Goal: Navigation & Orientation: Find specific page/section

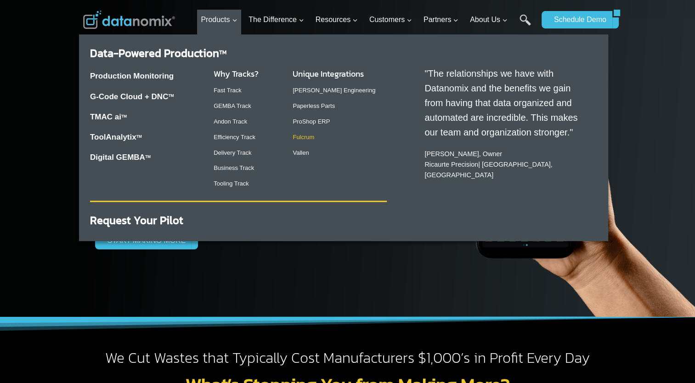
click at [308, 139] on link "Fulcrum" at bounding box center [304, 137] width 22 height 7
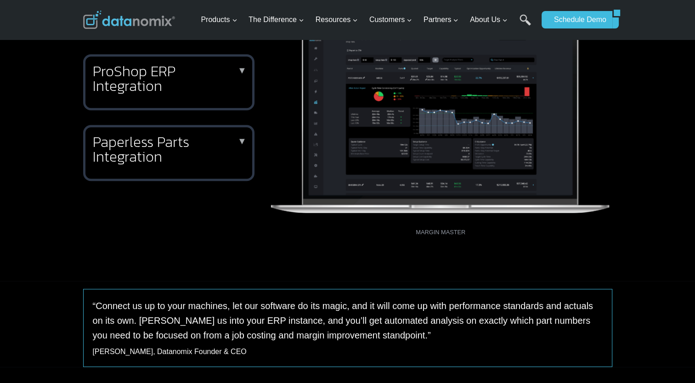
scroll to position [552, 0]
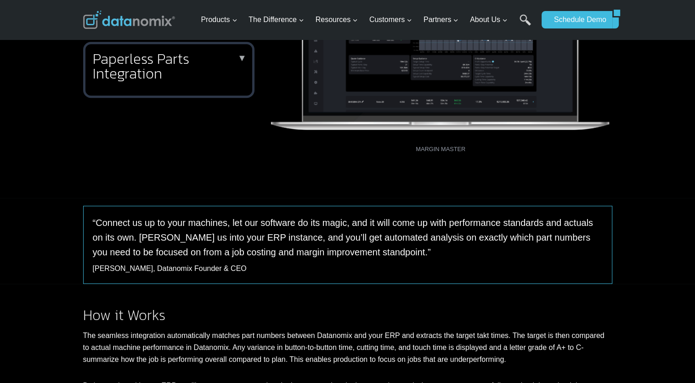
click at [224, 188] on div "Fulcrum Integration ▼ Align your production goals with real-time performance. B…" at bounding box center [348, 51] width 552 height 294
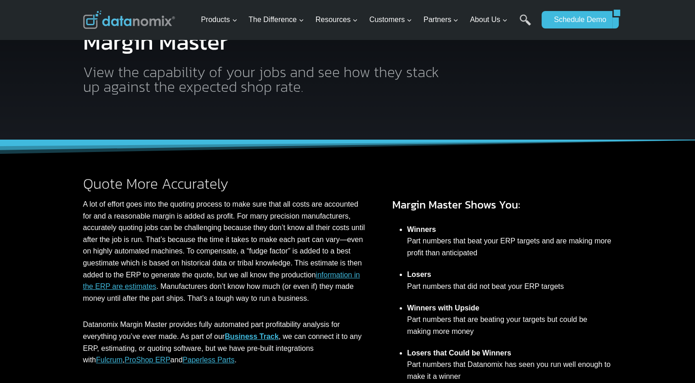
scroll to position [0, 0]
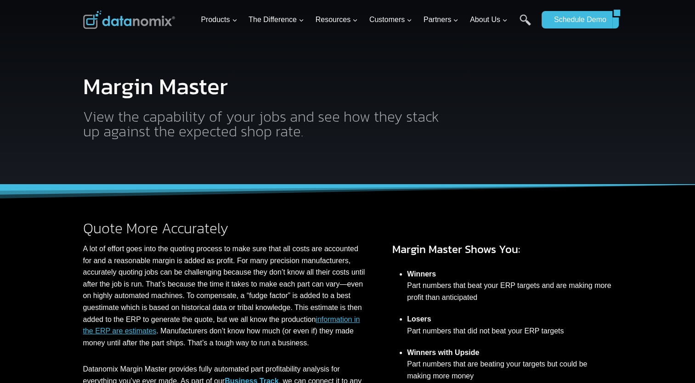
click at [119, 27] on img at bounding box center [129, 20] width 92 height 18
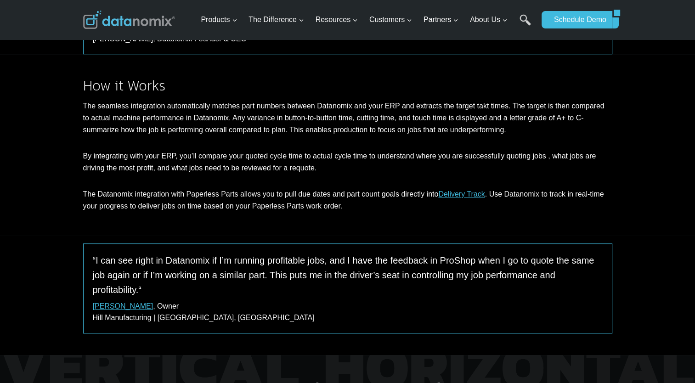
scroll to position [1057, 0]
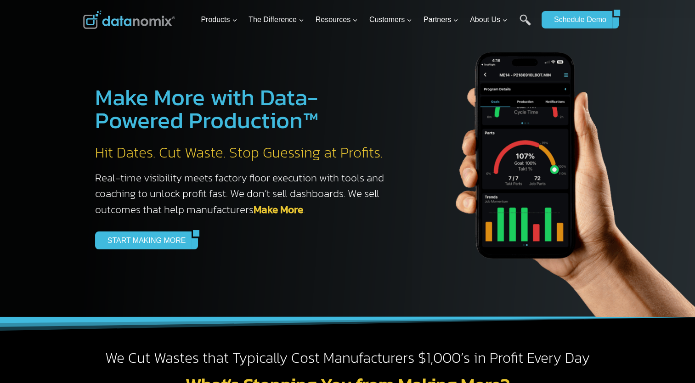
click at [447, 122] on img at bounding box center [573, 167] width 322 height 299
